Goal: Transaction & Acquisition: Purchase product/service

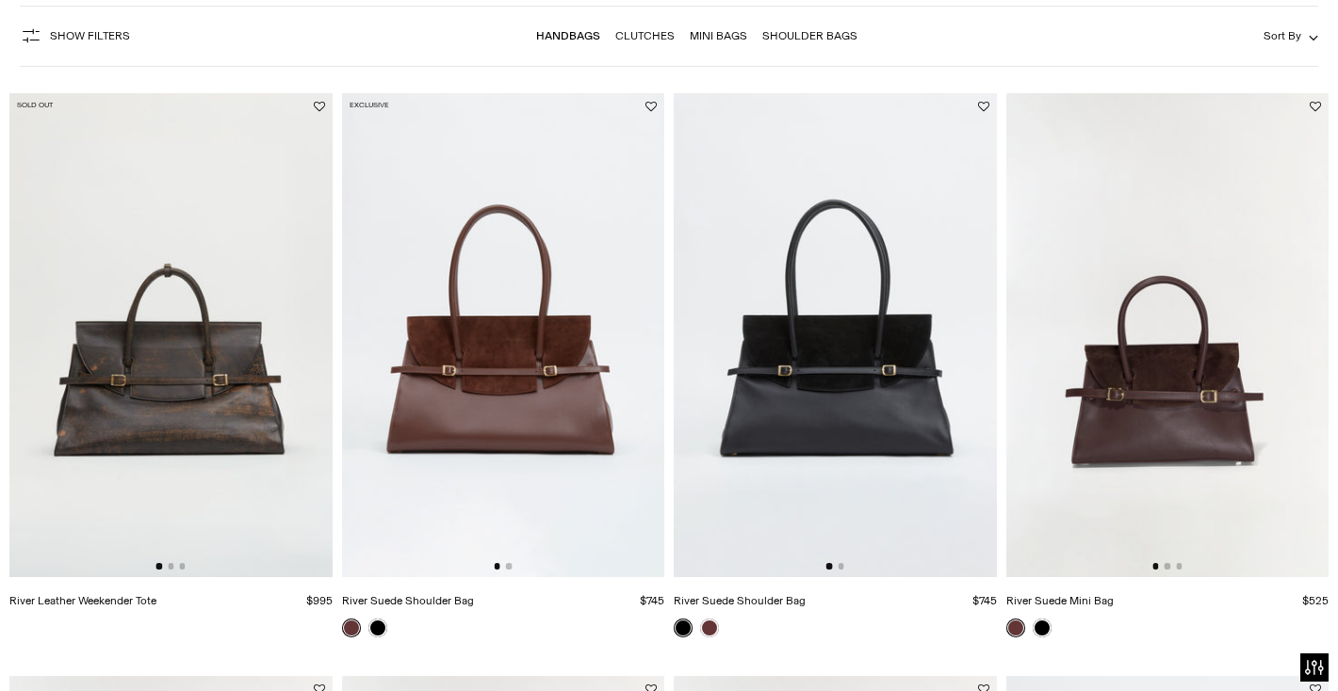
scroll to position [179, 0]
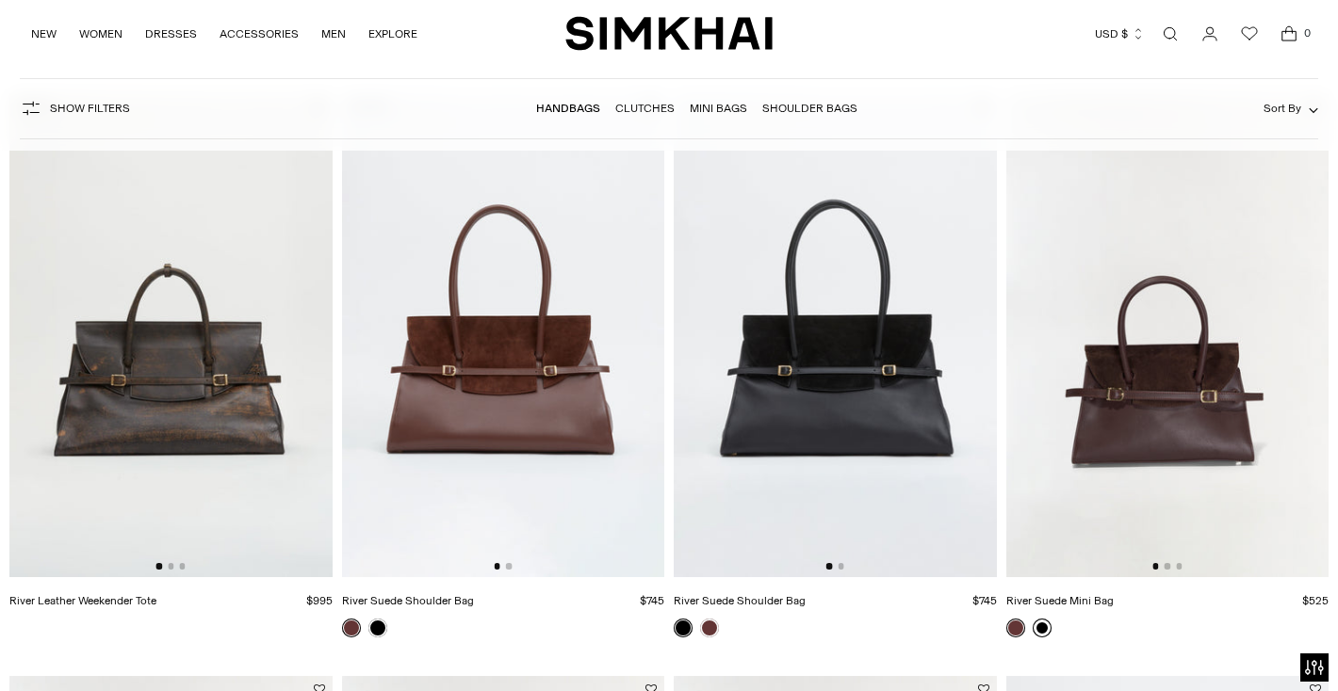
click at [1044, 629] on link at bounding box center [1041, 628] width 19 height 19
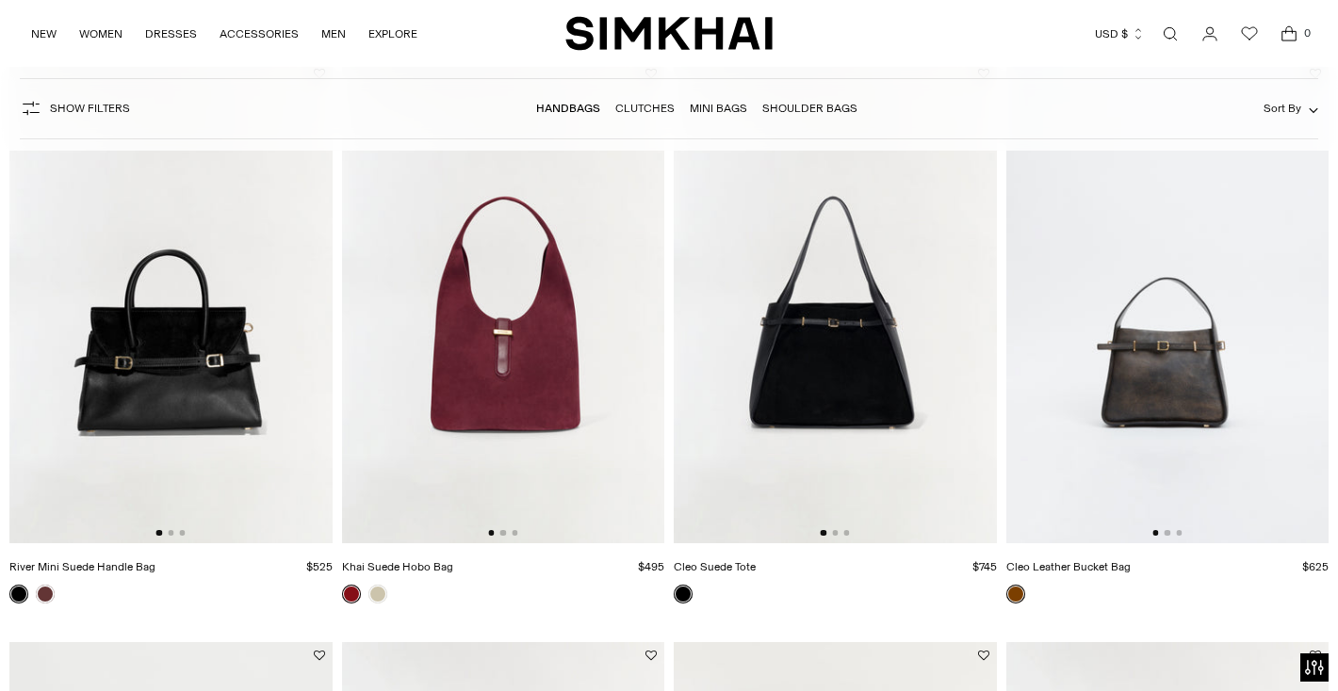
scroll to position [804, 0]
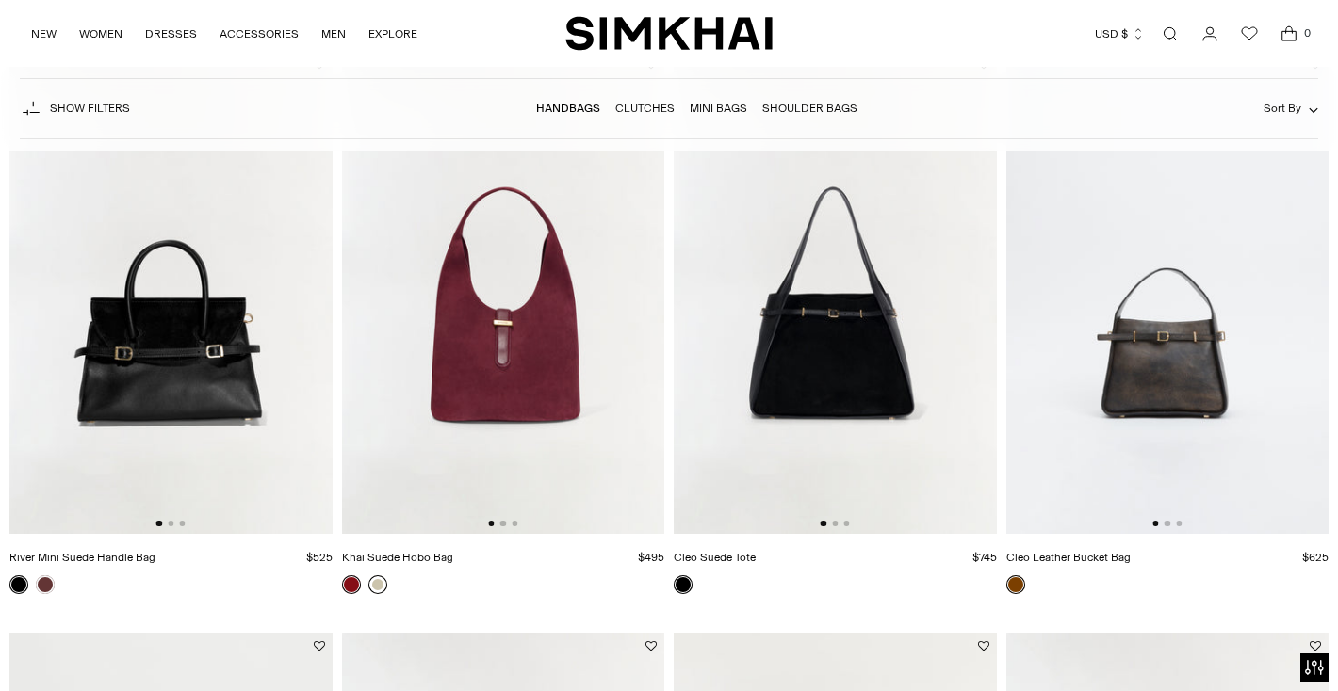
click at [380, 581] on link at bounding box center [377, 585] width 19 height 19
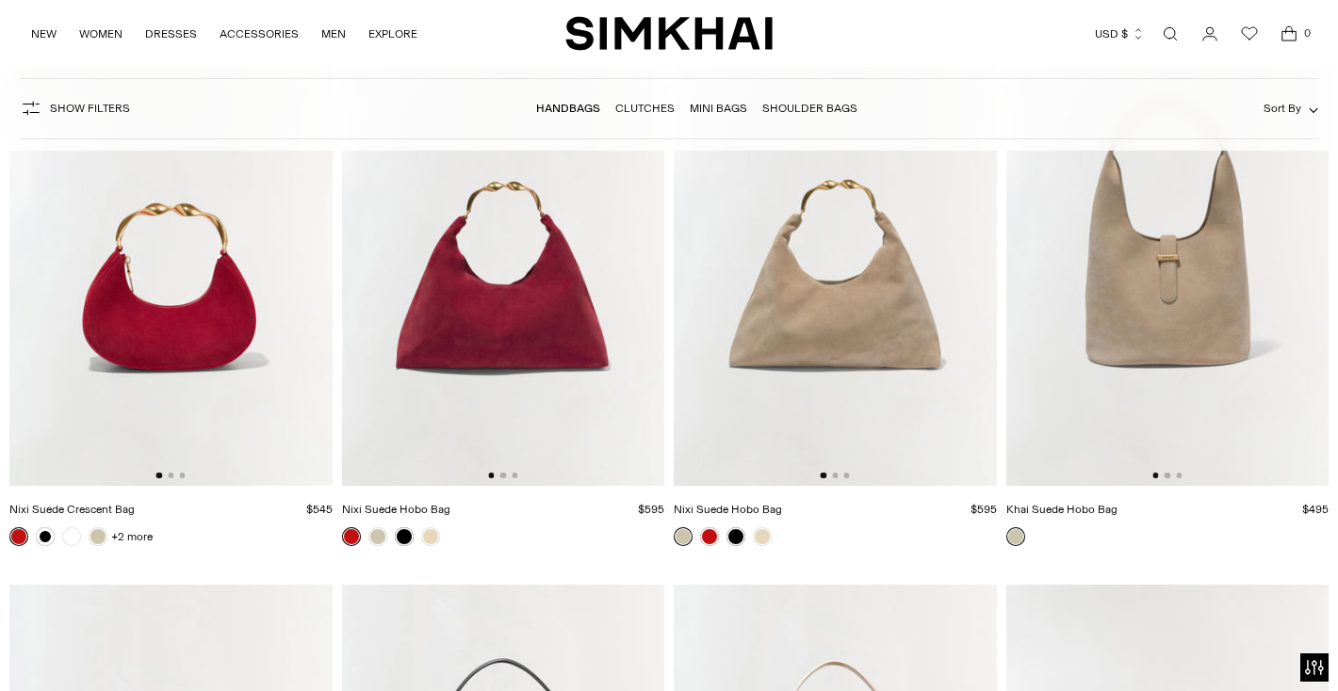
scroll to position [3187, 0]
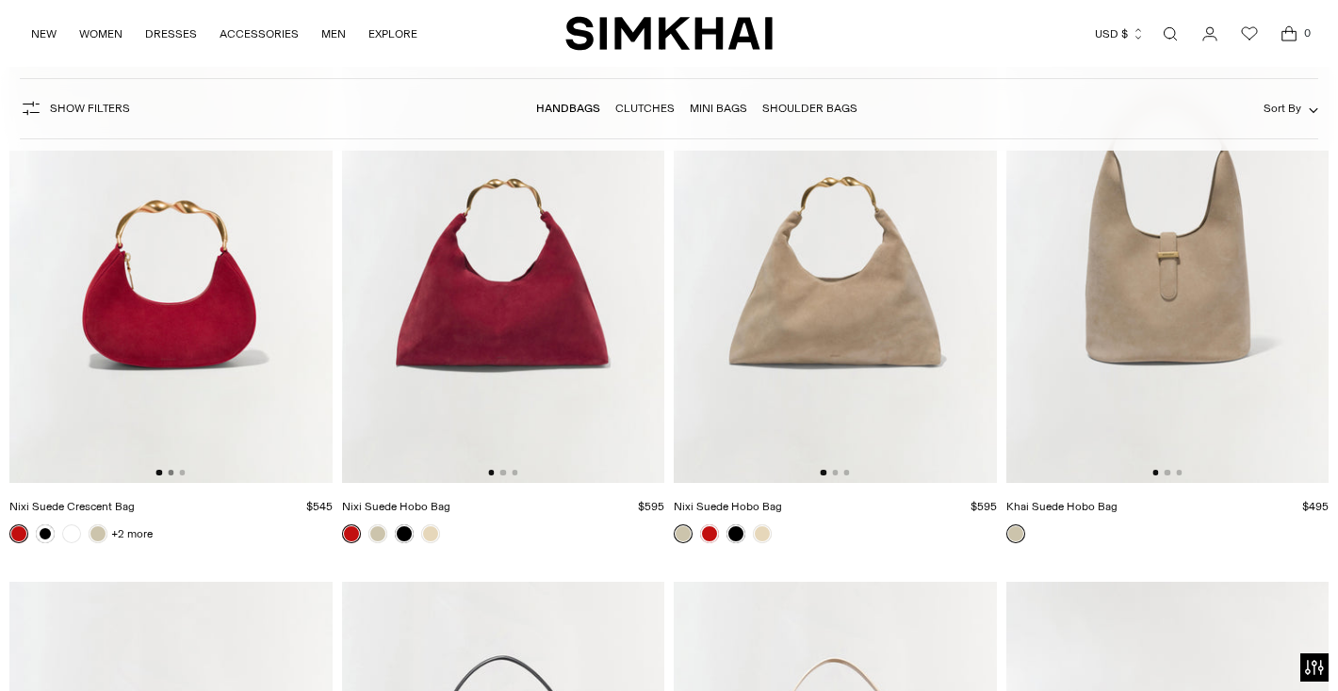
click at [171, 472] on button "Go to slide 2" at bounding box center [171, 473] width 6 height 6
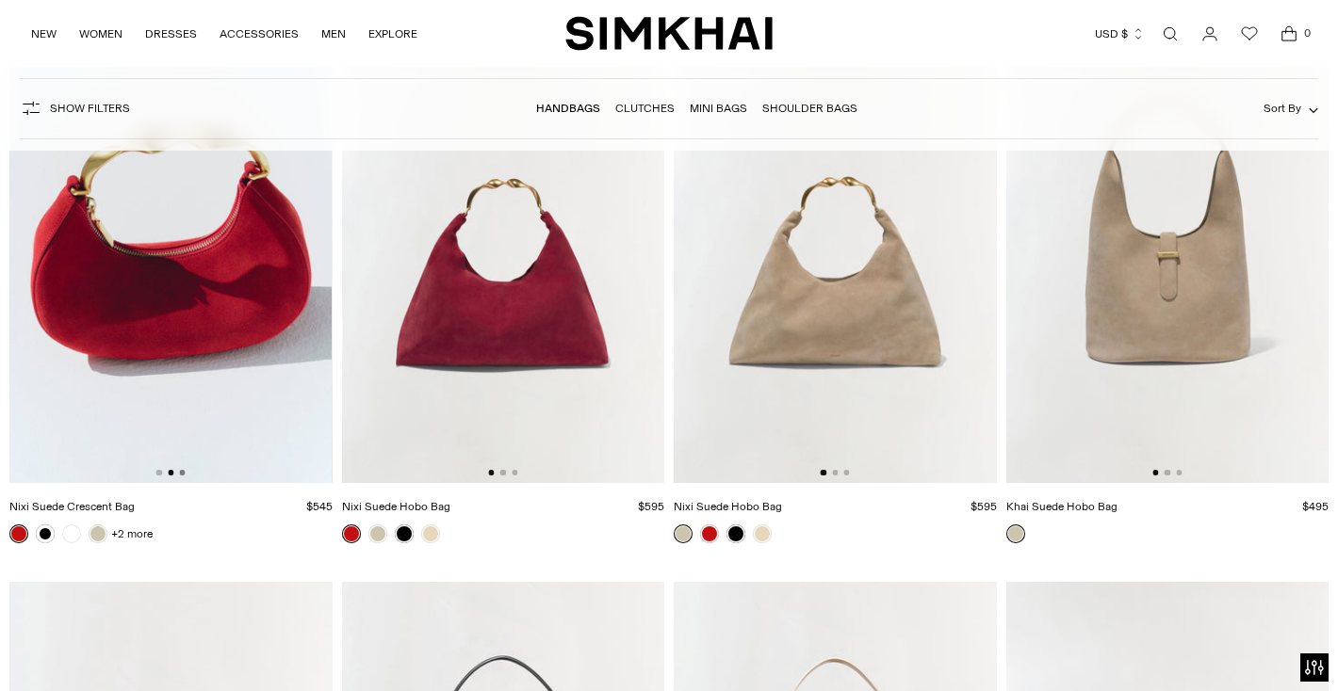
click at [184, 472] on button "Go to slide 3" at bounding box center [182, 473] width 6 height 6
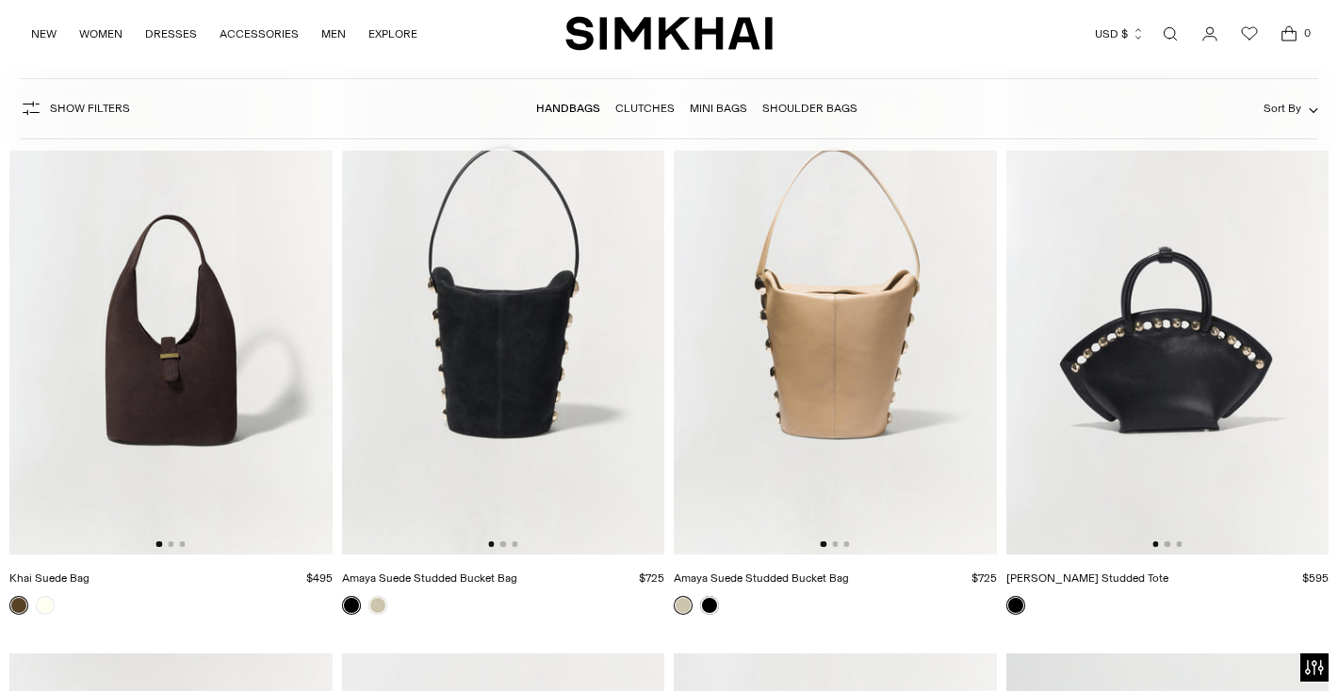
scroll to position [3703, 0]
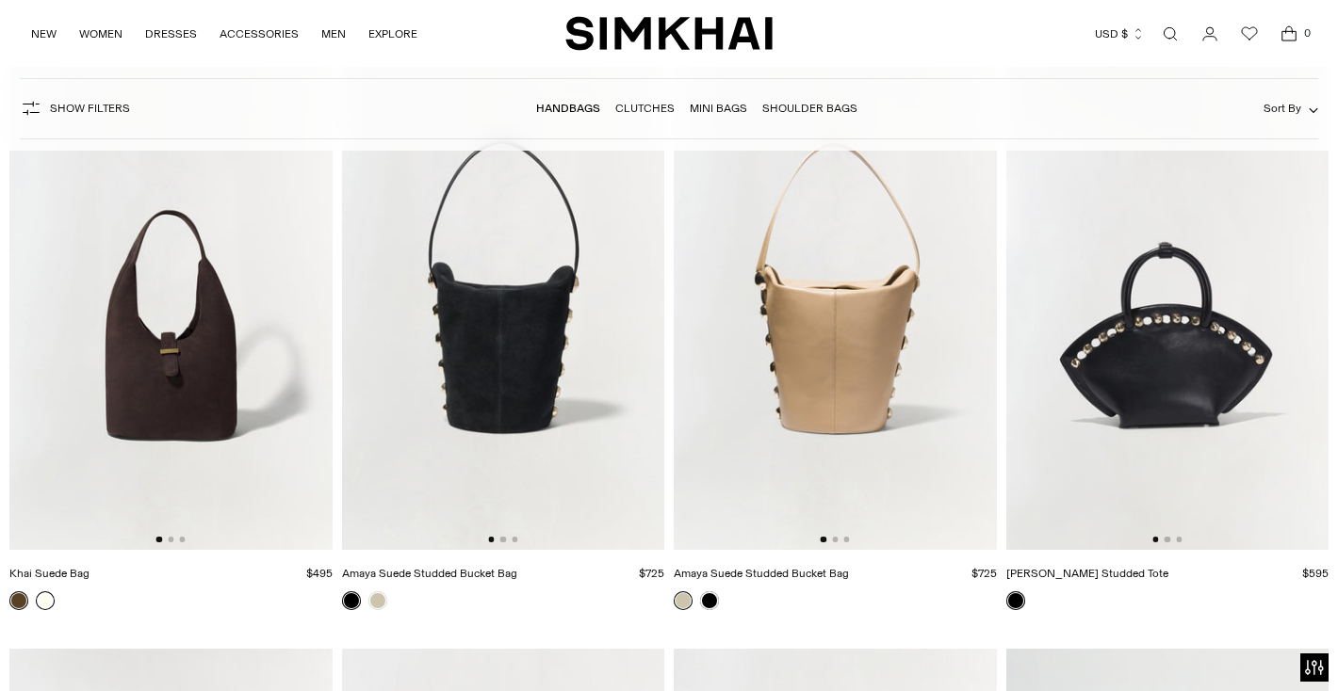
click at [40, 608] on link at bounding box center [45, 601] width 19 height 19
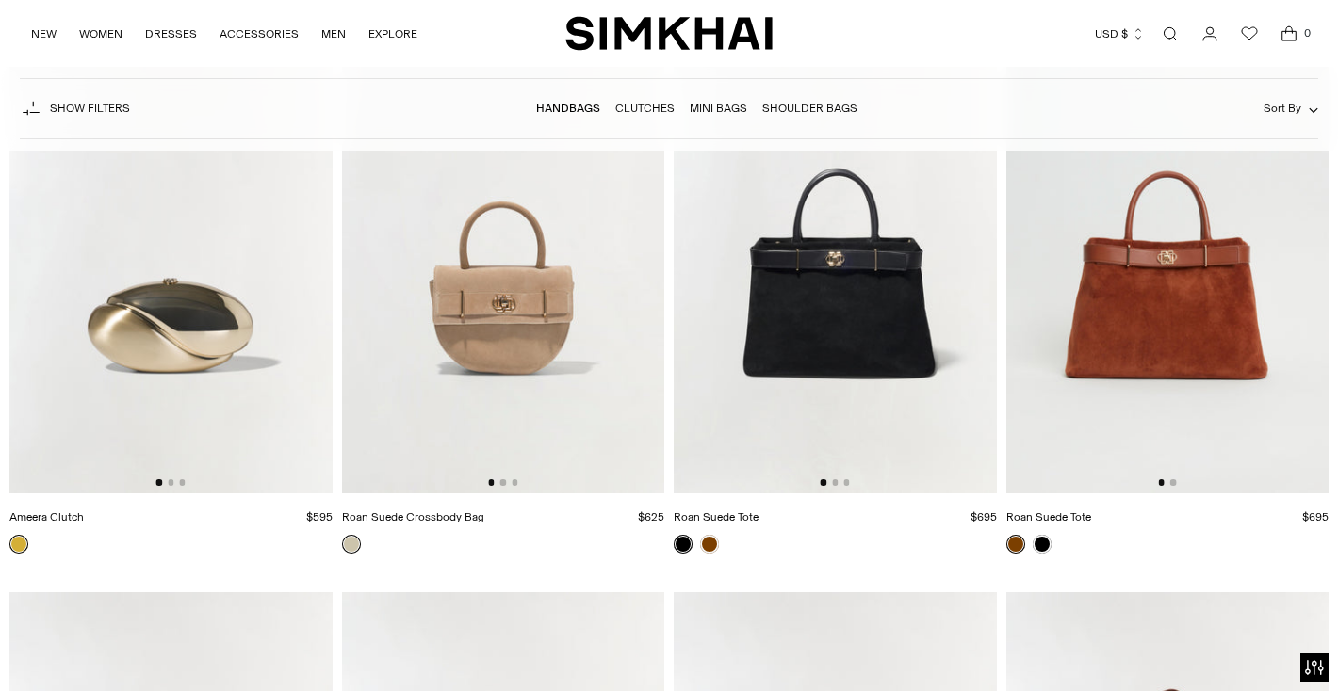
scroll to position [4344, 0]
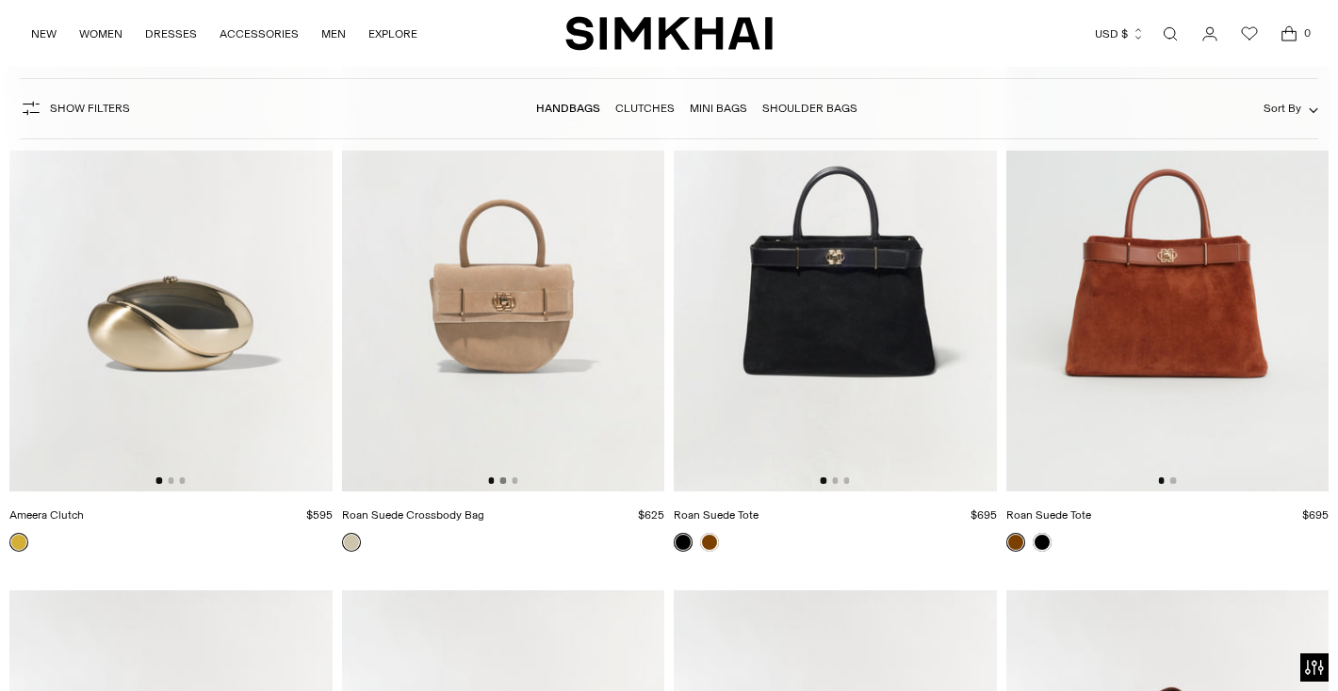
click at [501, 479] on button "Go to slide 2" at bounding box center [503, 481] width 6 height 6
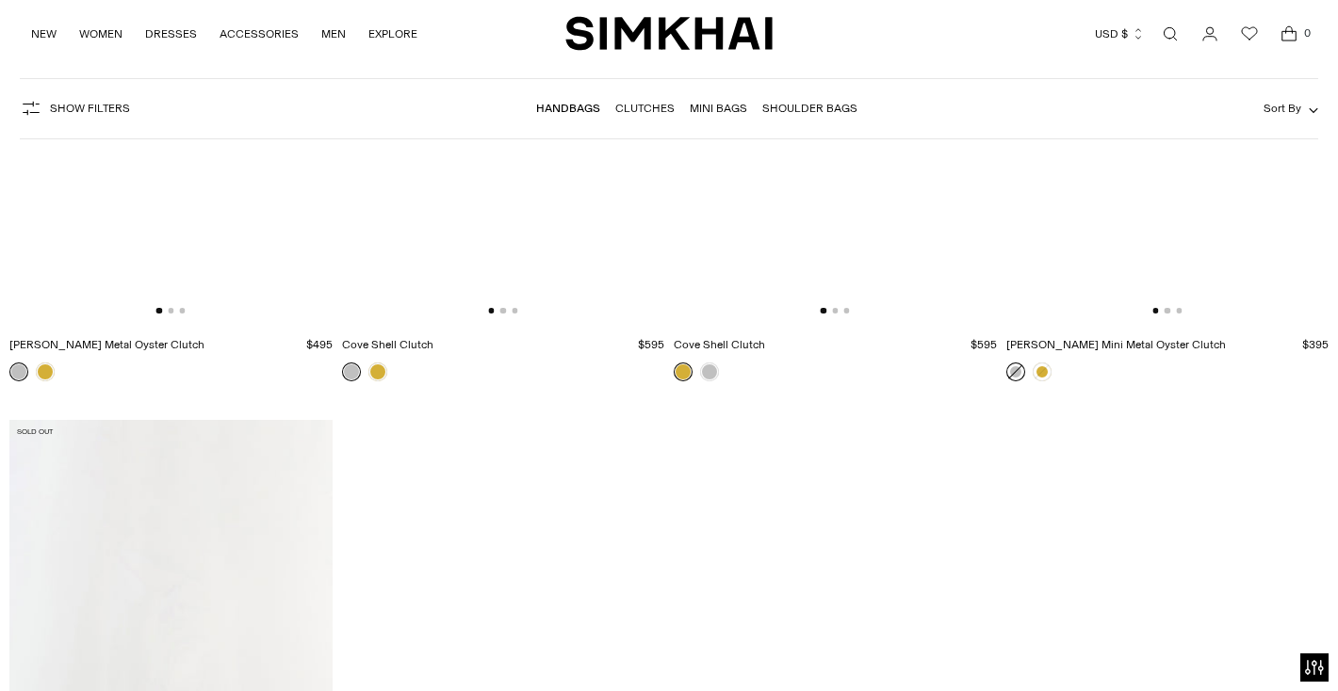
scroll to position [6260, 0]
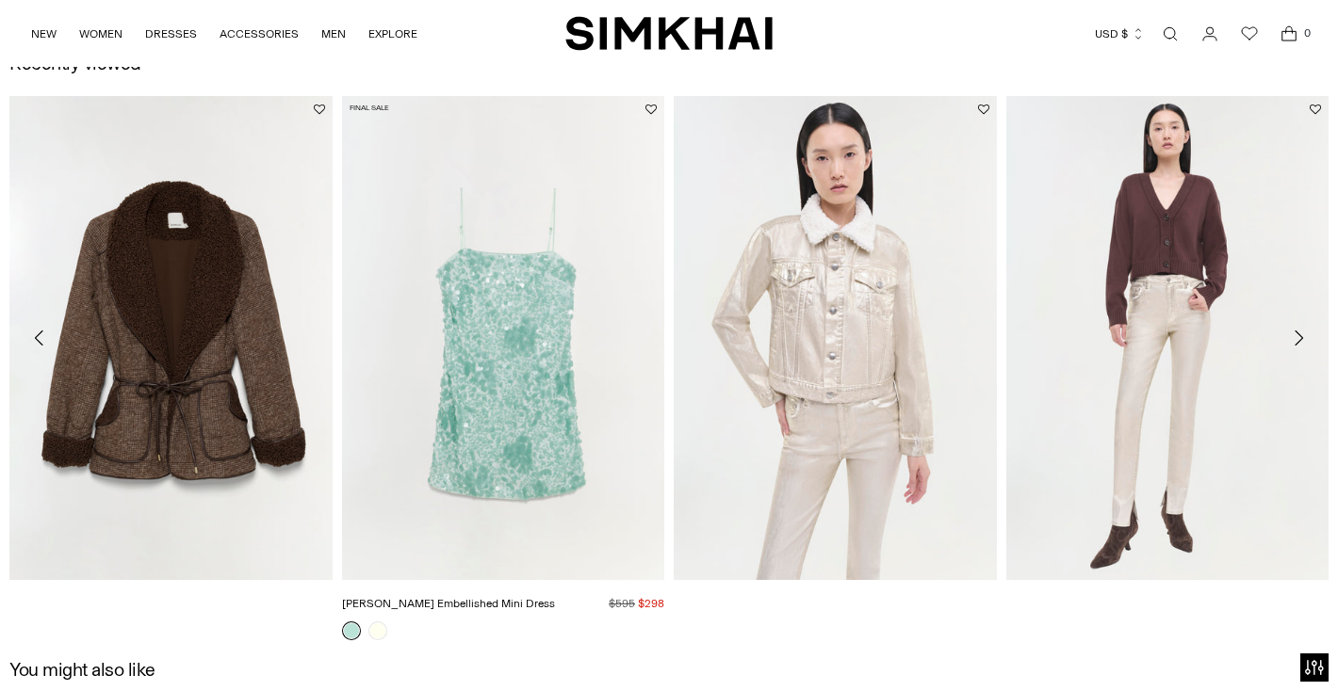
scroll to position [1466, 0]
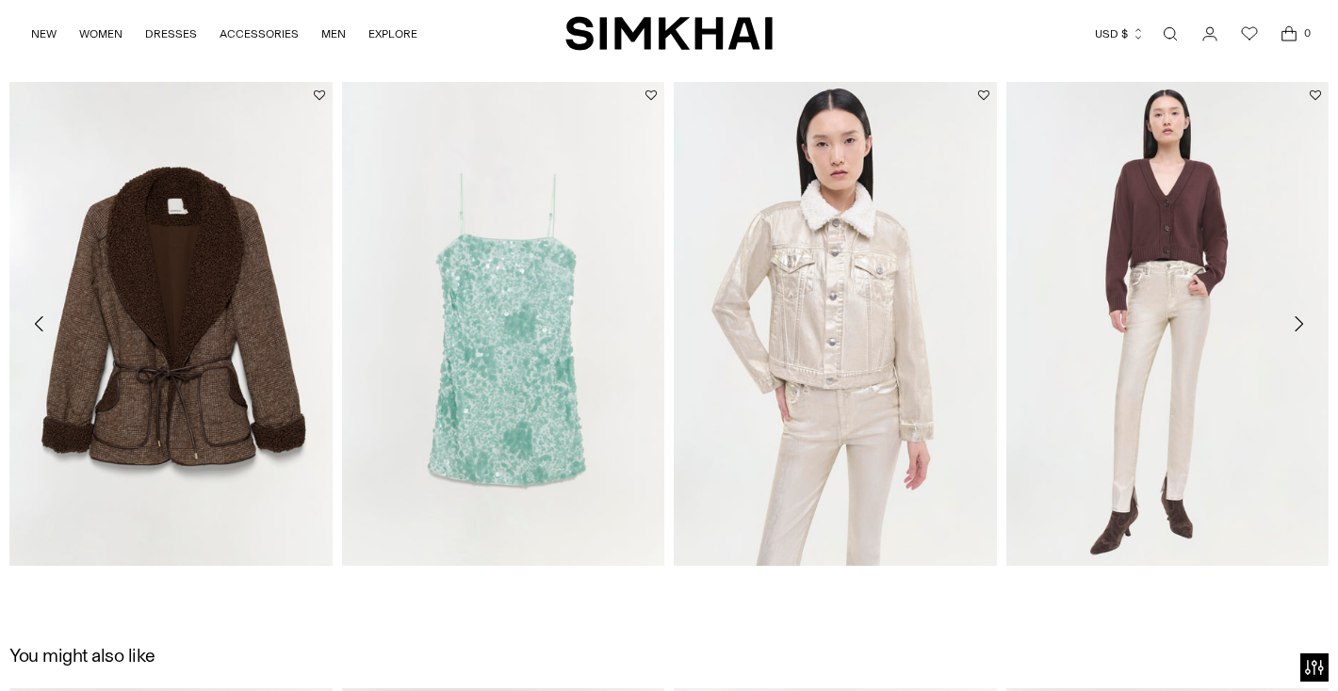
click at [1311, 327] on button "Move to next carousel slide" at bounding box center [1297, 323] width 41 height 41
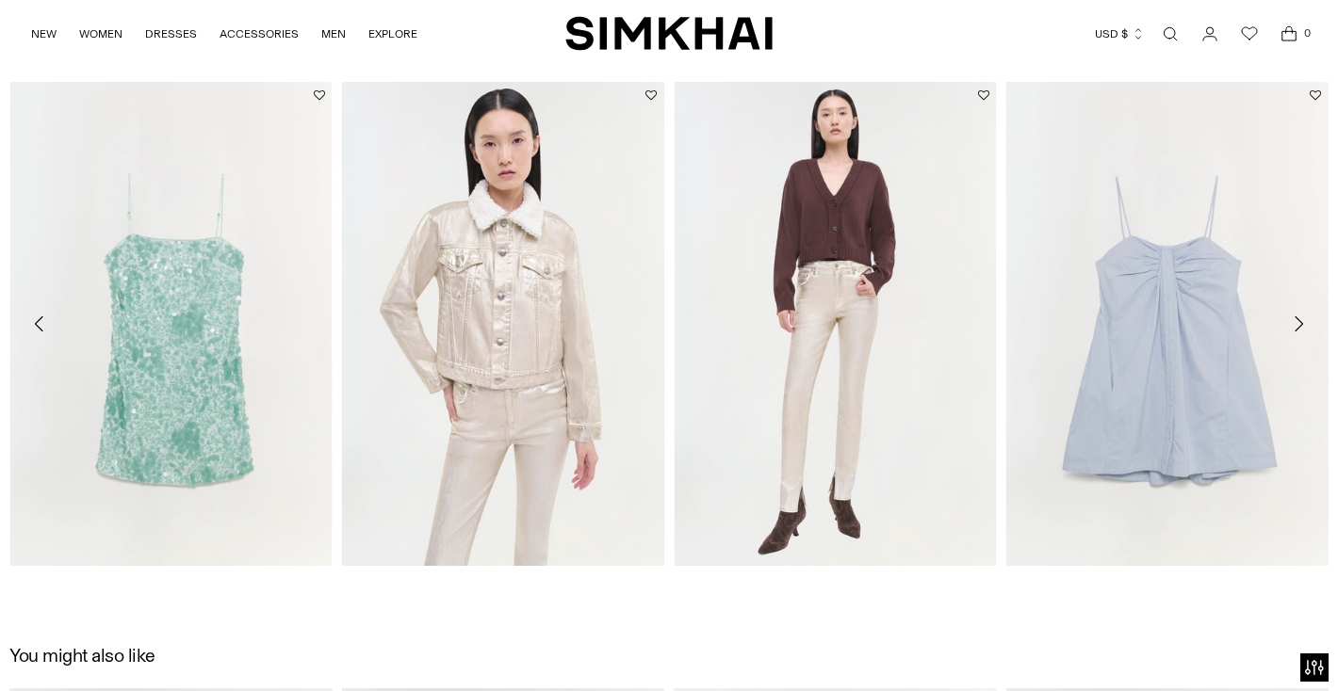
click at [1311, 330] on button "Move to next carousel slide" at bounding box center [1297, 323] width 41 height 41
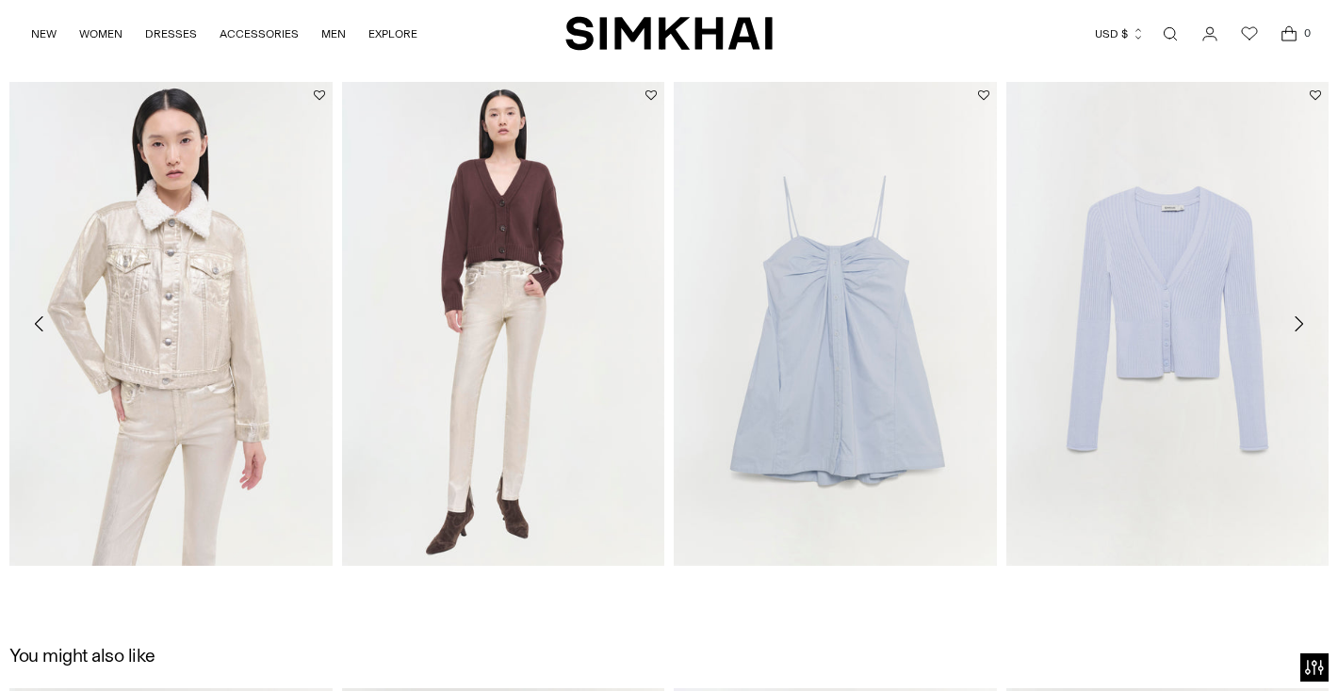
click at [1307, 328] on icon "Move to next carousel slide" at bounding box center [1298, 324] width 23 height 23
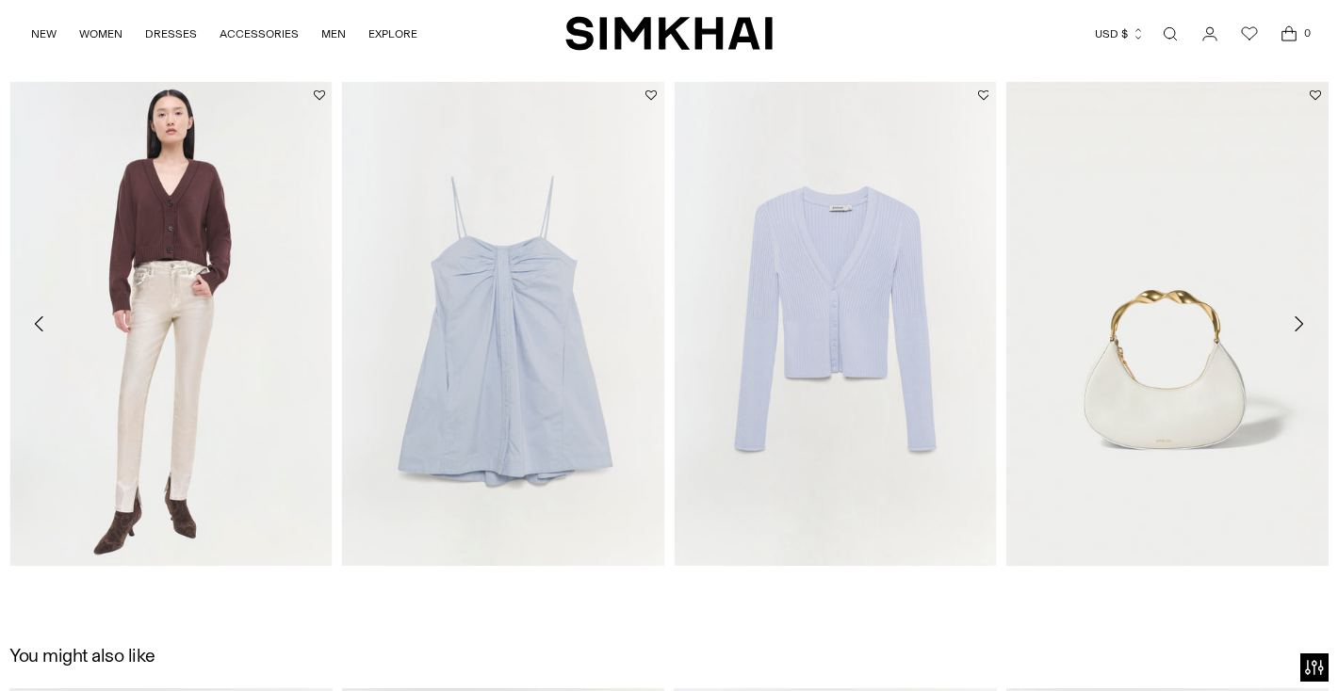
click at [1307, 328] on icon "Move to next carousel slide" at bounding box center [1298, 324] width 23 height 23
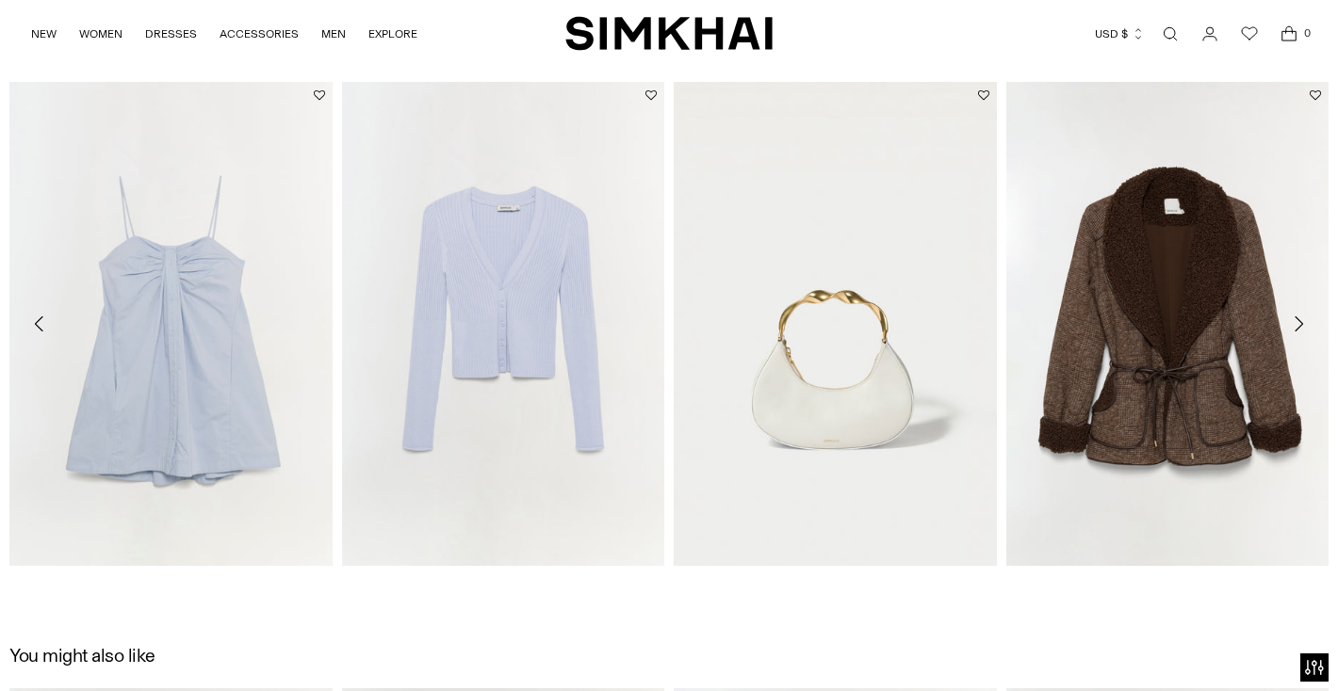
click at [1307, 328] on icon "Move to next carousel slide" at bounding box center [1298, 324] width 23 height 23
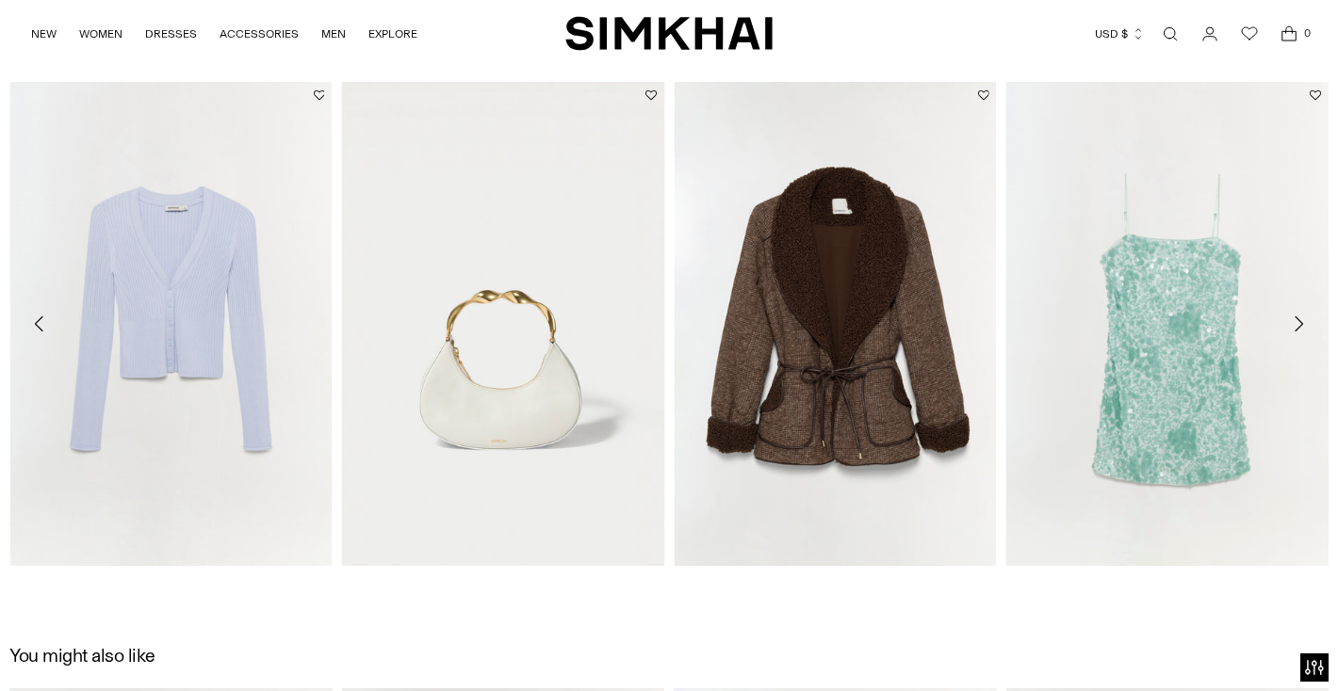
click at [1307, 329] on icon "Move to next carousel slide" at bounding box center [1298, 324] width 23 height 23
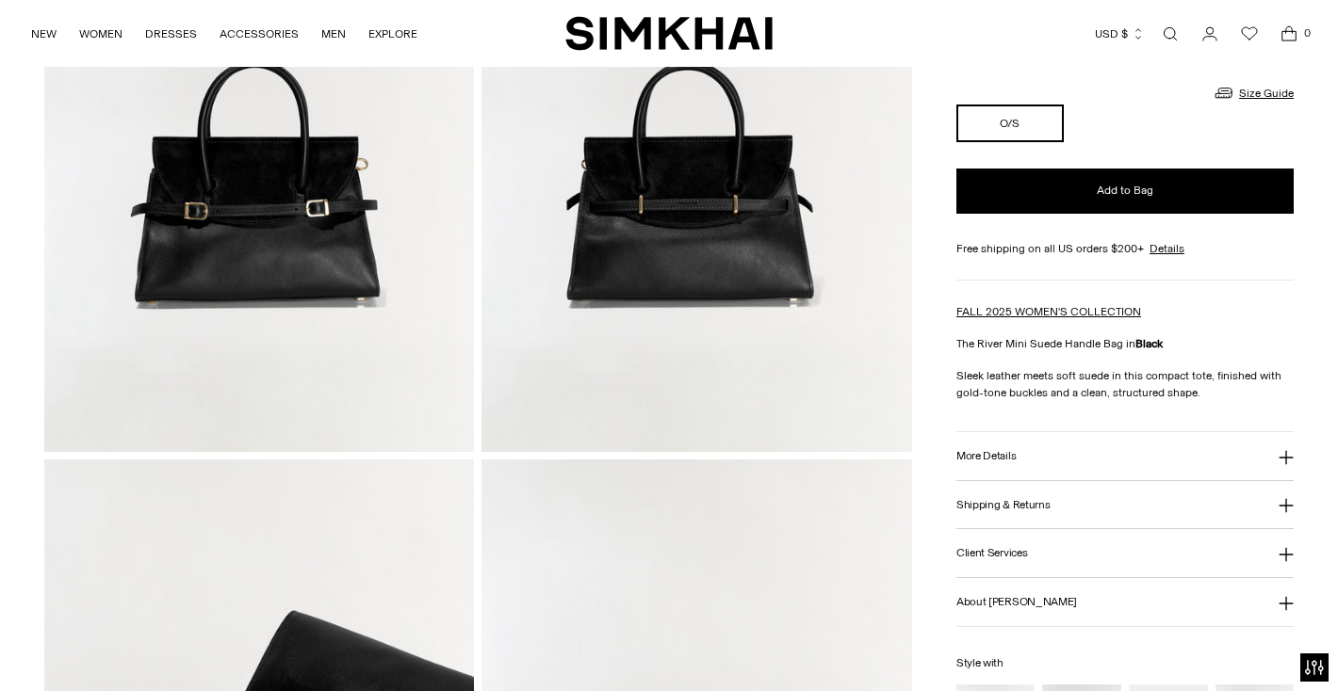
scroll to position [0, 0]
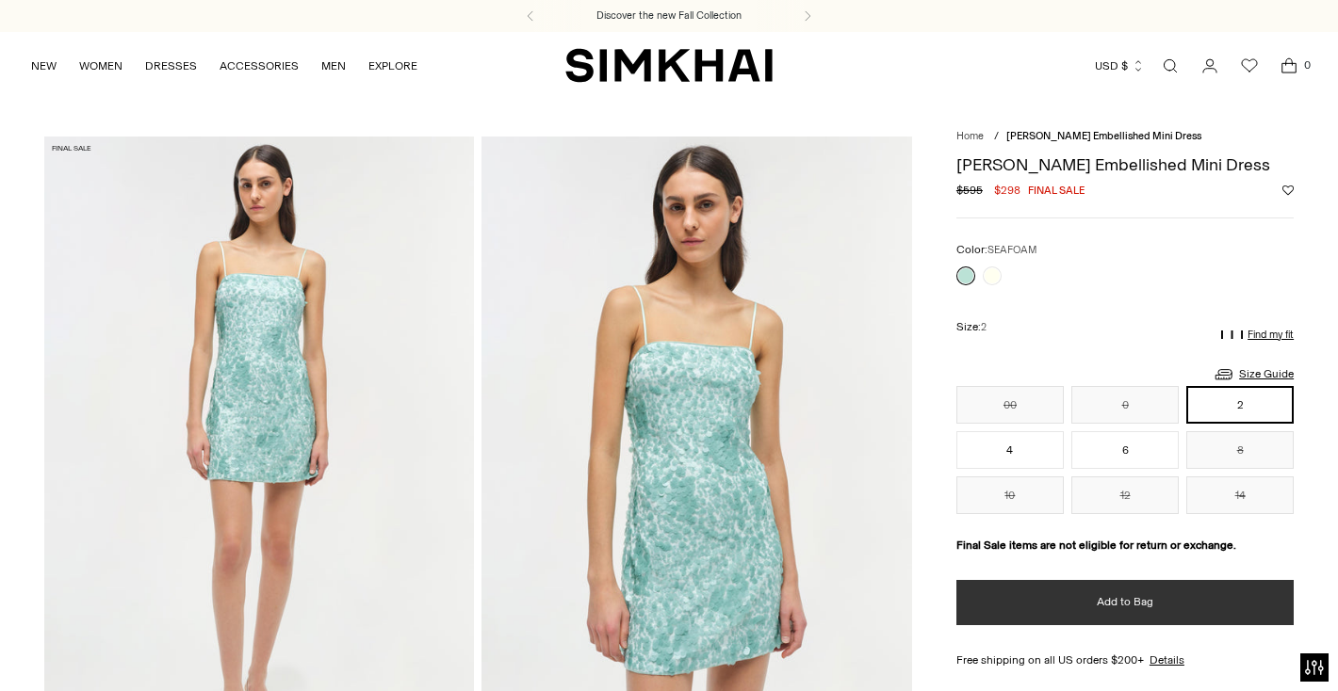
click at [1127, 614] on button "Add to Bag" at bounding box center [1124, 602] width 337 height 45
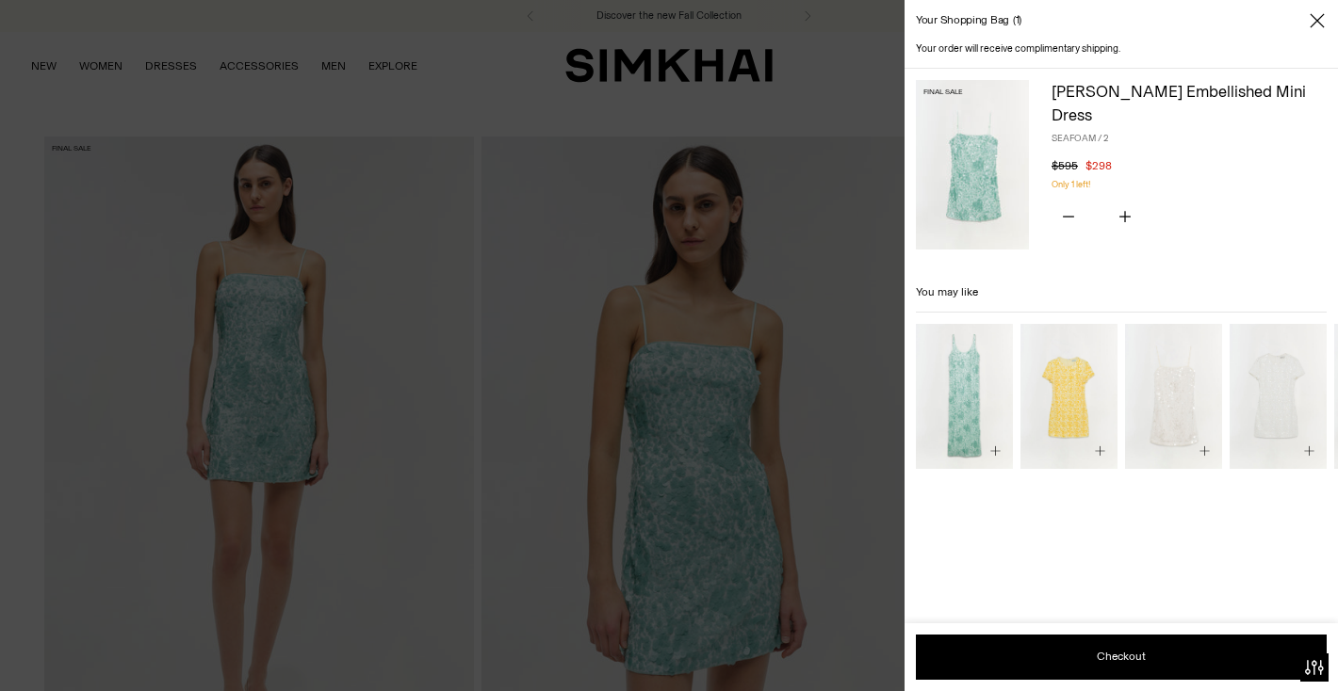
click at [791, 270] on div at bounding box center [669, 345] width 1338 height 691
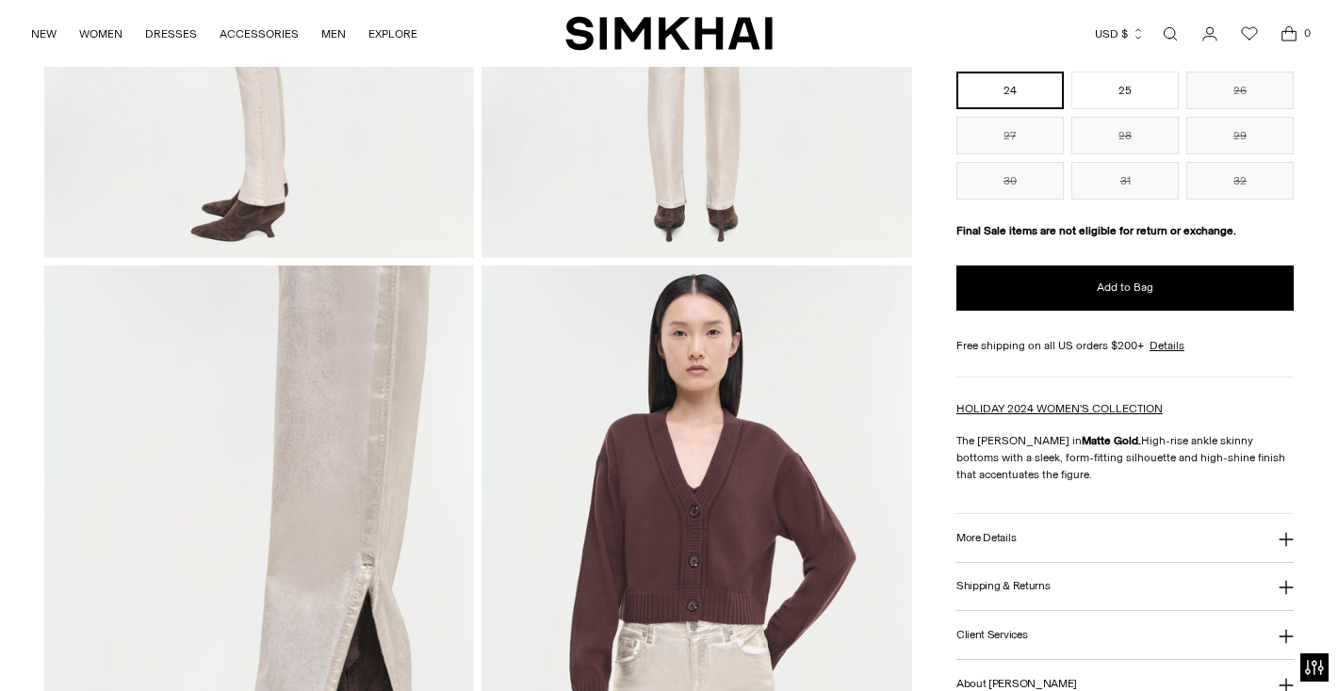
scroll to position [630, 0]
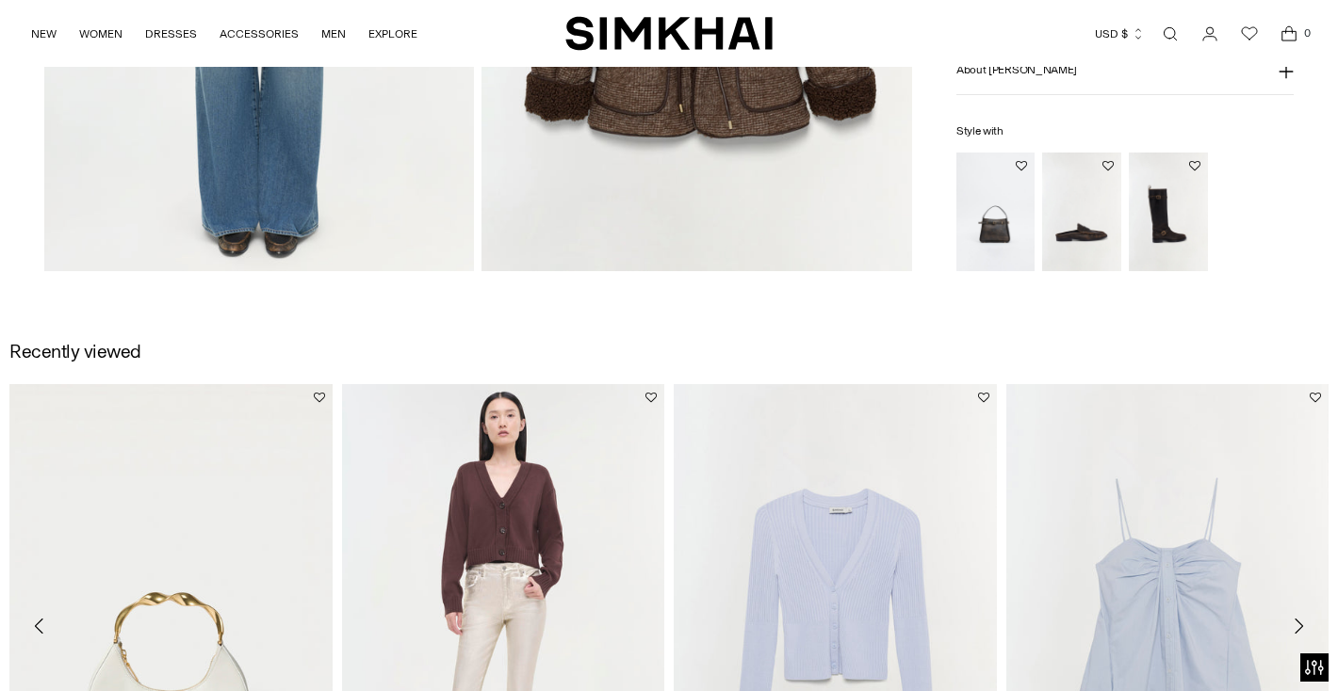
scroll to position [1743, 0]
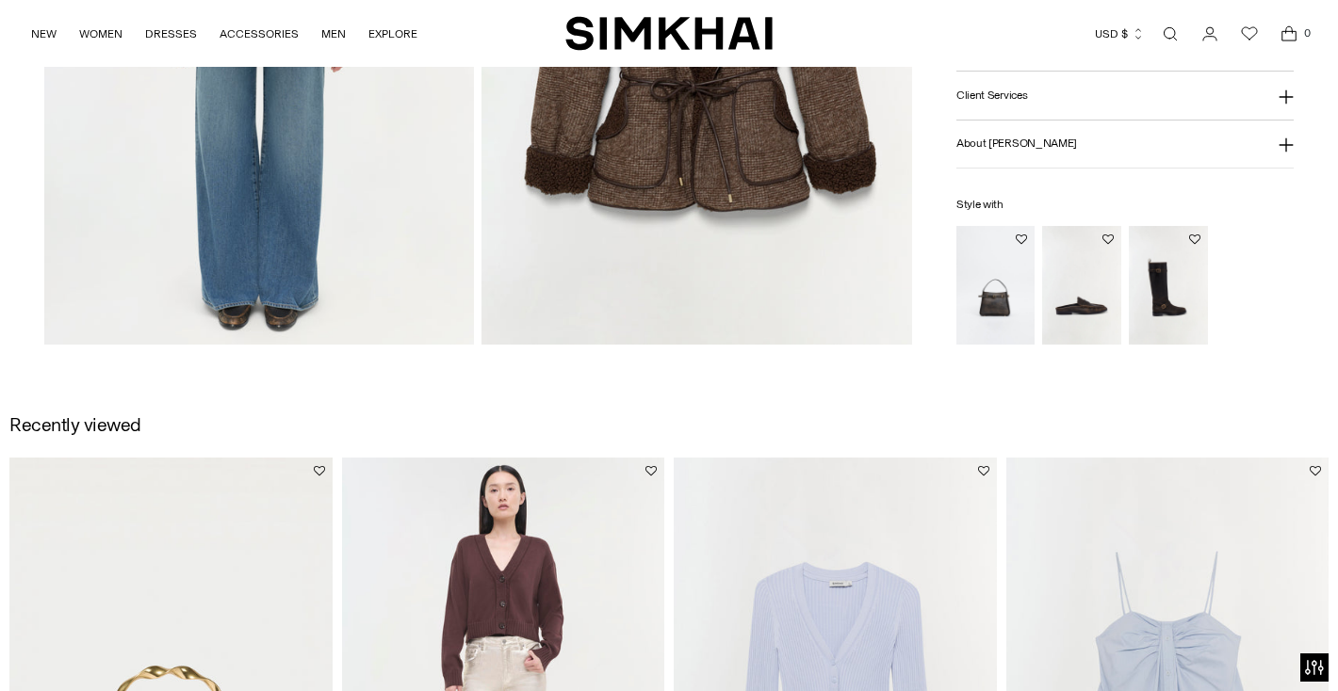
click at [0, 0] on img "Noah Moto Leather Boot" at bounding box center [0, 0] width 0 height 0
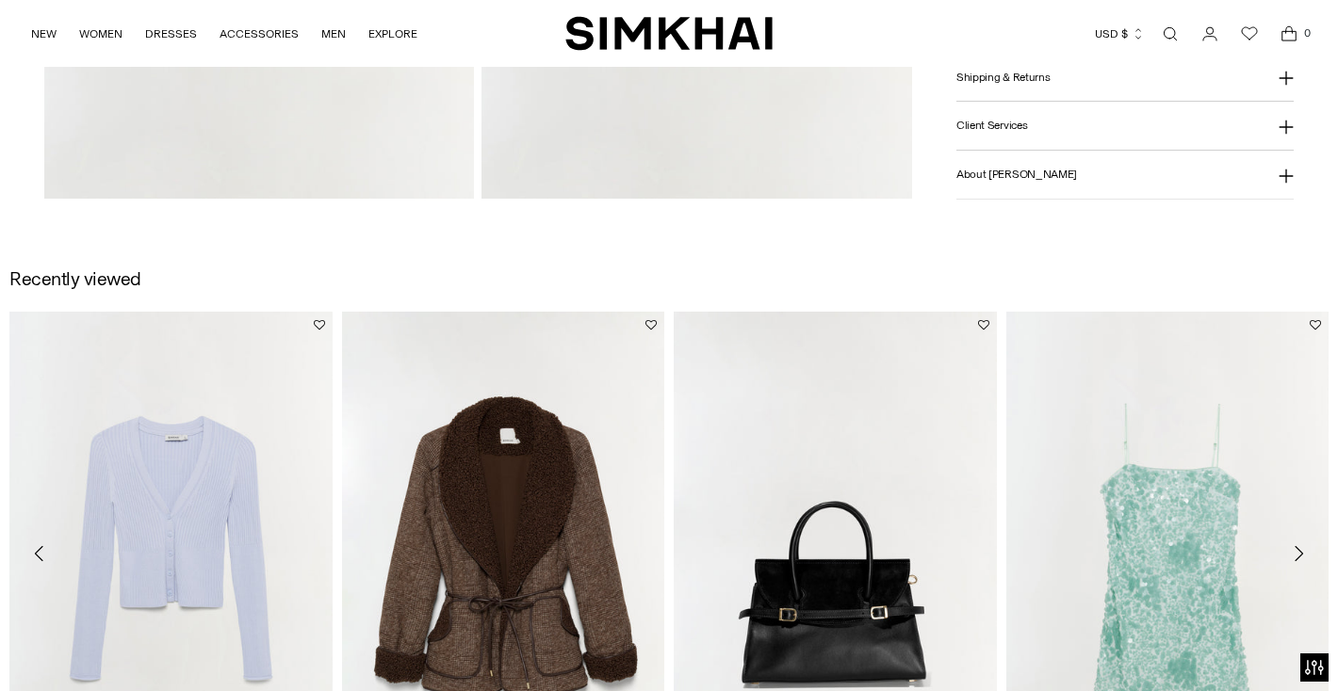
scroll to position [1459, 0]
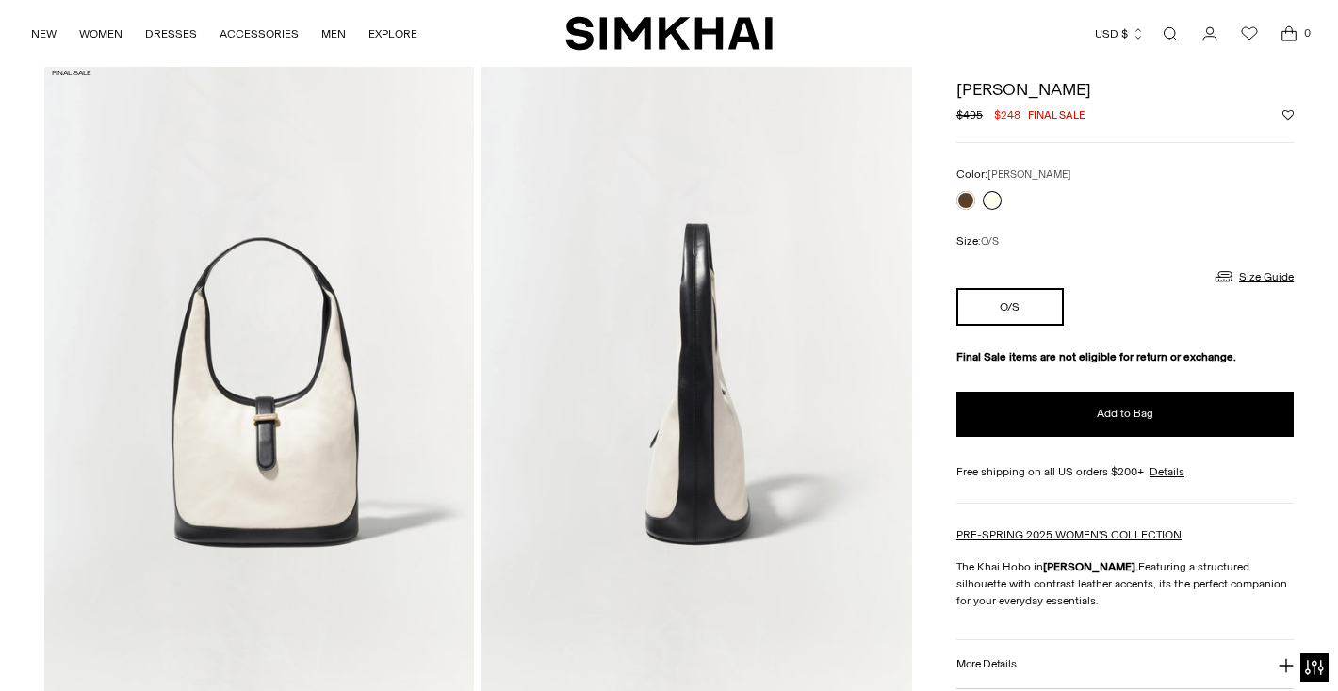
scroll to position [82, 0]
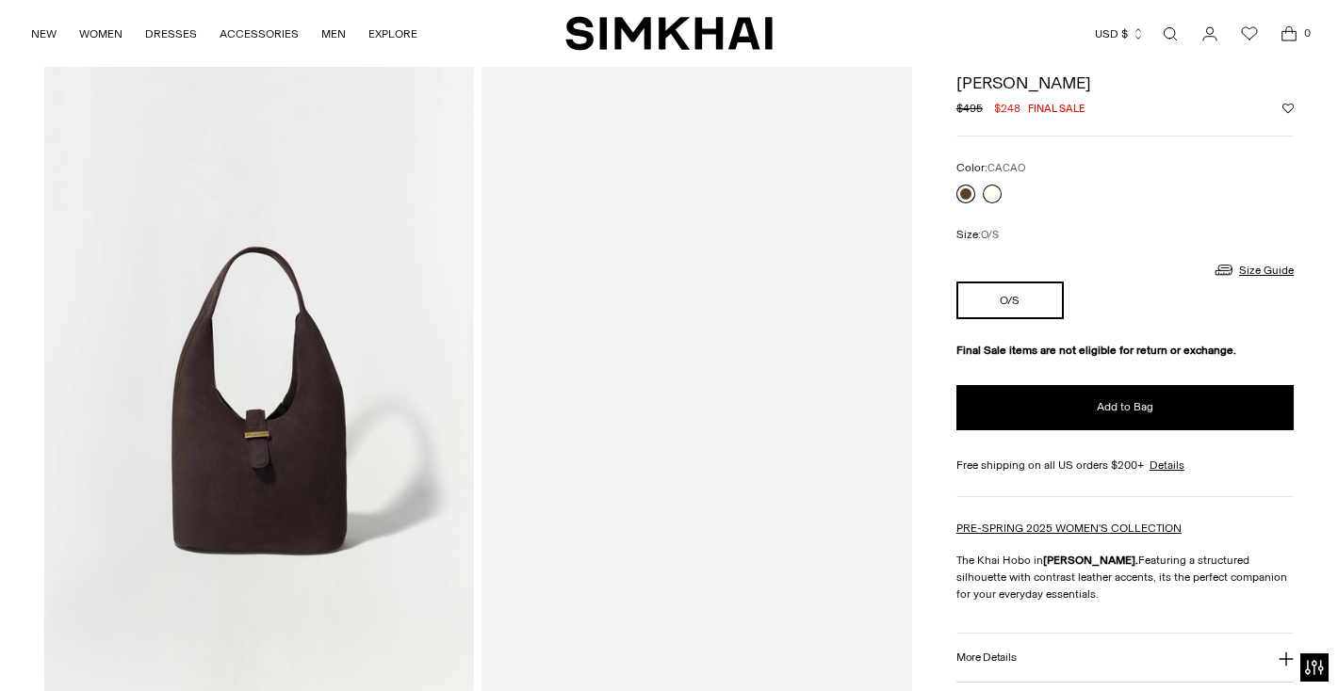
click at [963, 189] on link at bounding box center [965, 194] width 19 height 19
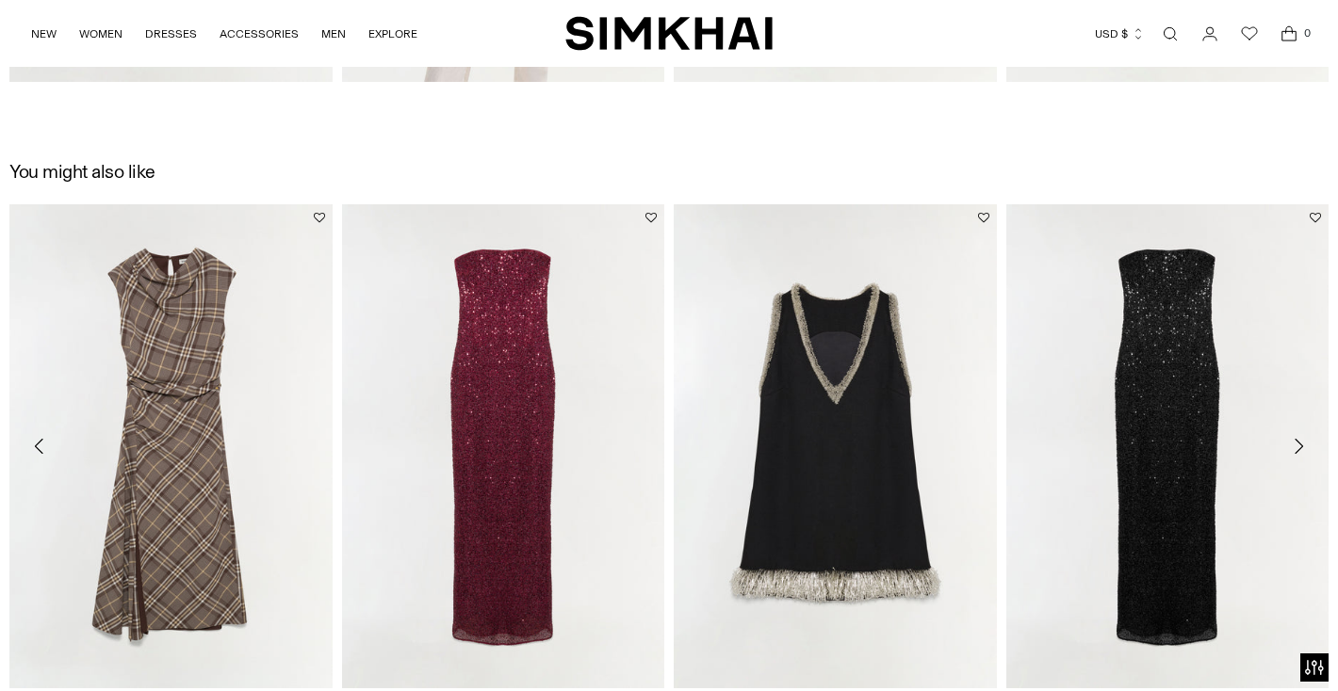
scroll to position [2722, 0]
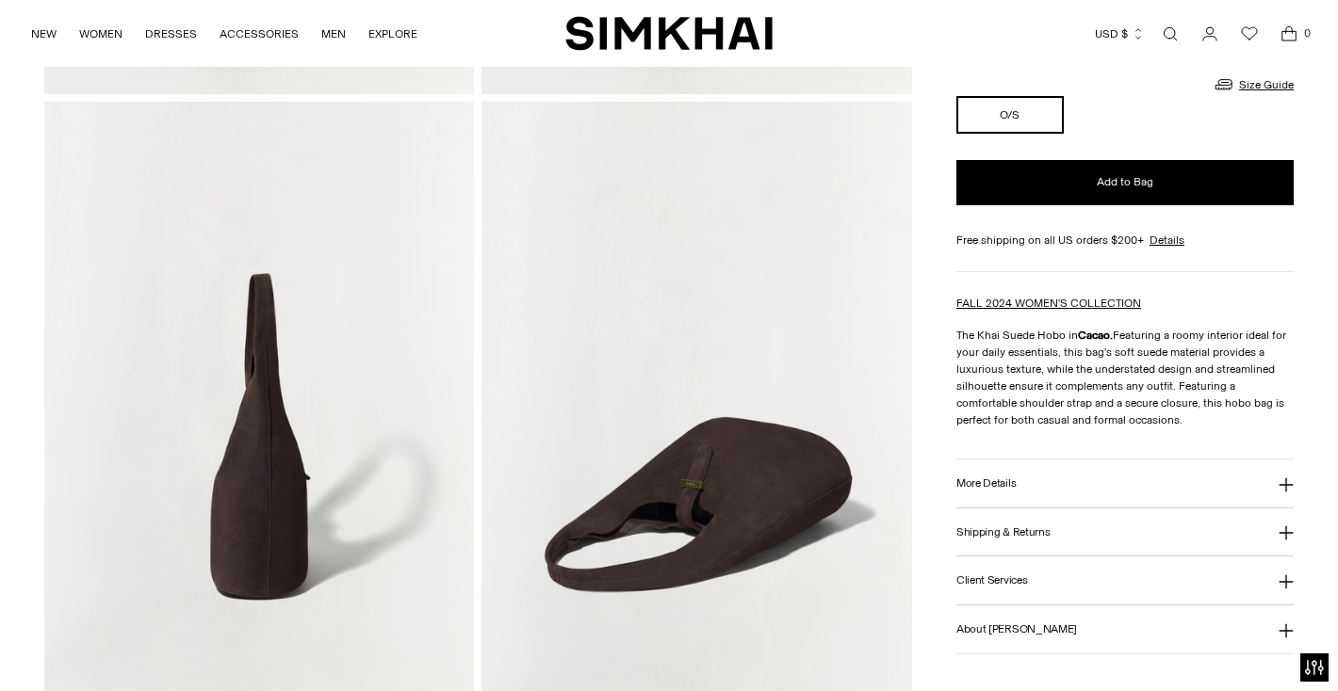
scroll to position [815, 0]
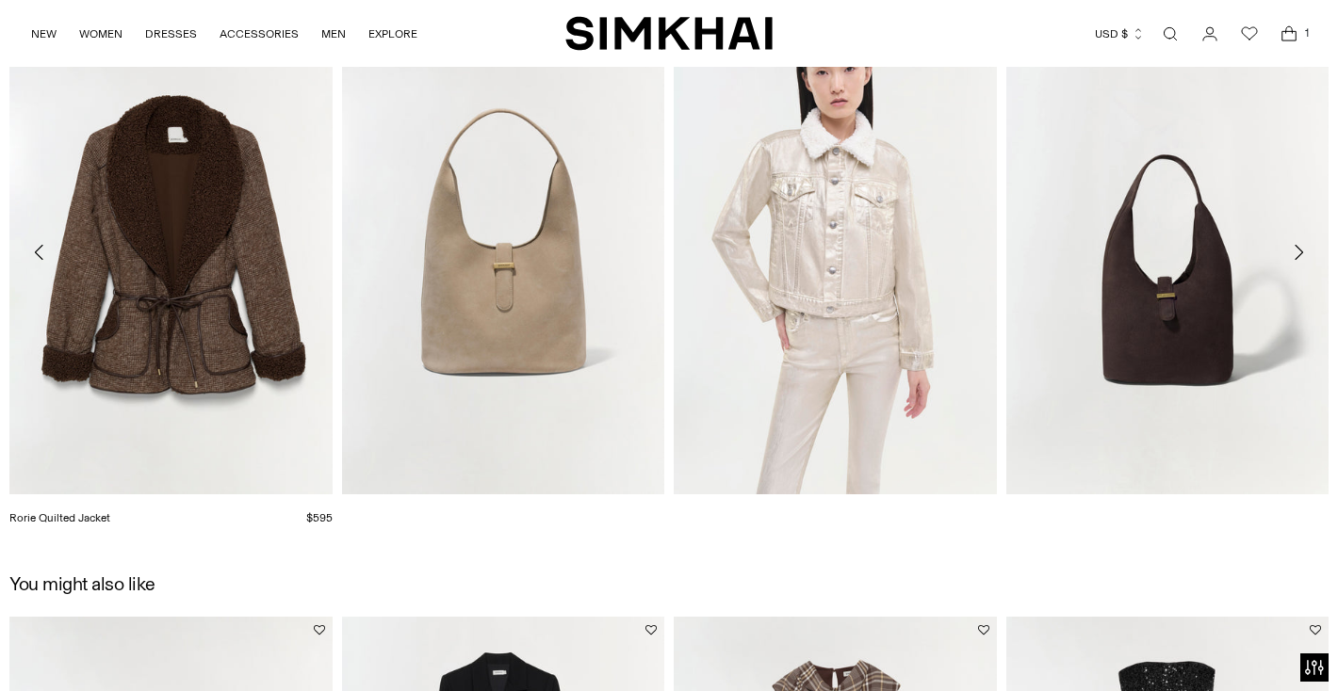
scroll to position [2098, 0]
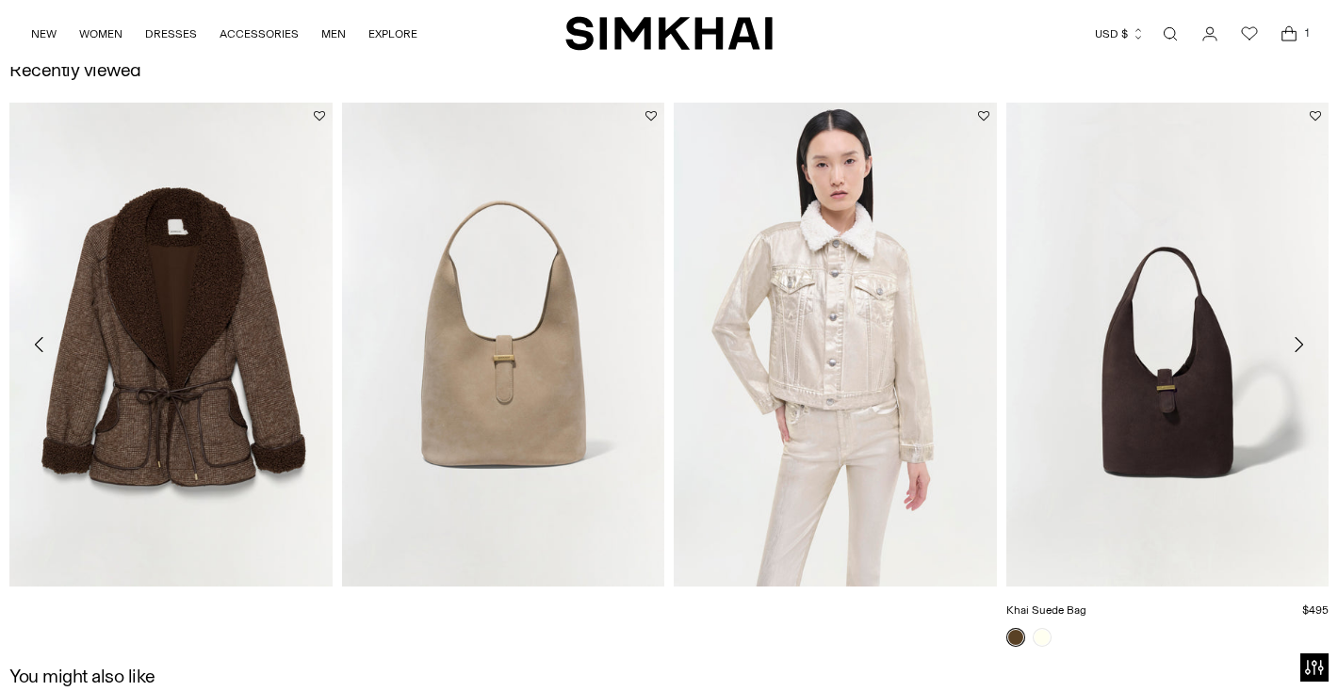
click at [1086, 604] on link "Khai Suede Bag" at bounding box center [1046, 610] width 80 height 13
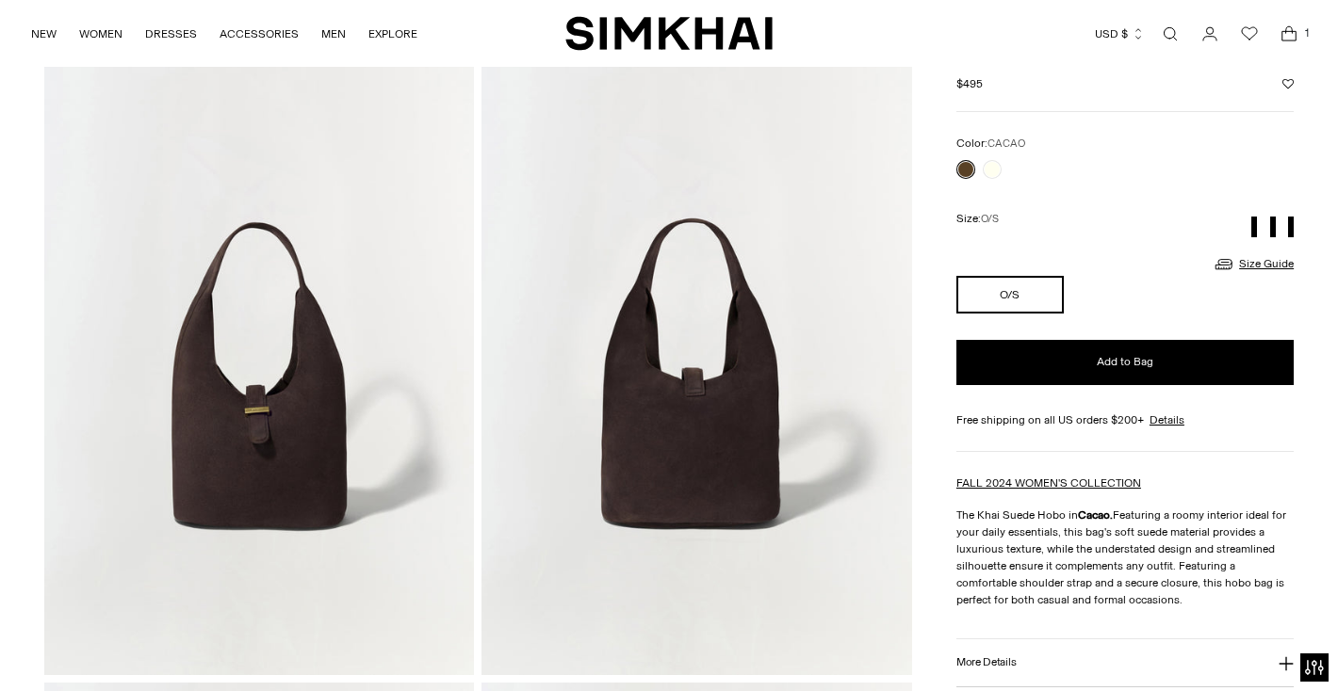
scroll to position [110, 0]
